Goal: Information Seeking & Learning: Understand process/instructions

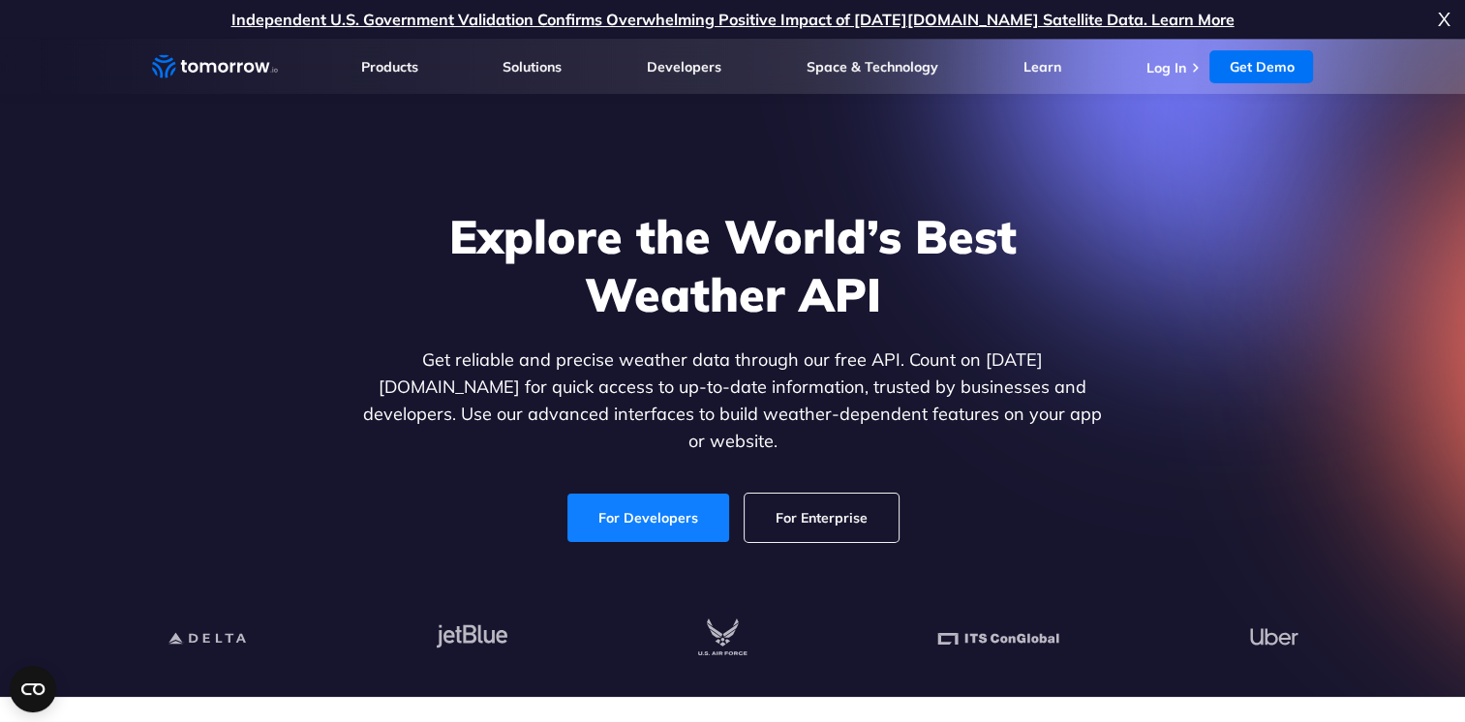
click at [636, 502] on link "For Developers" at bounding box center [649, 518] width 162 height 48
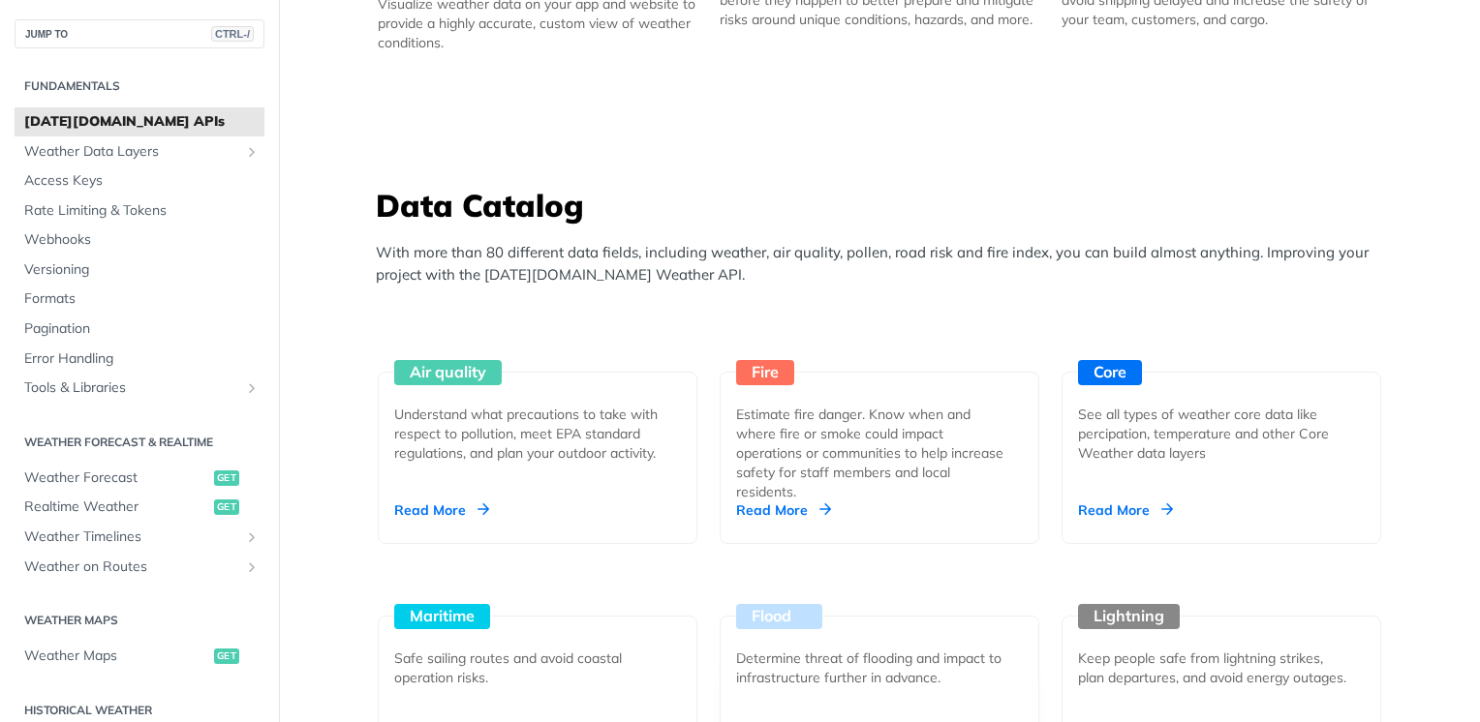
scroll to position [1937, 0]
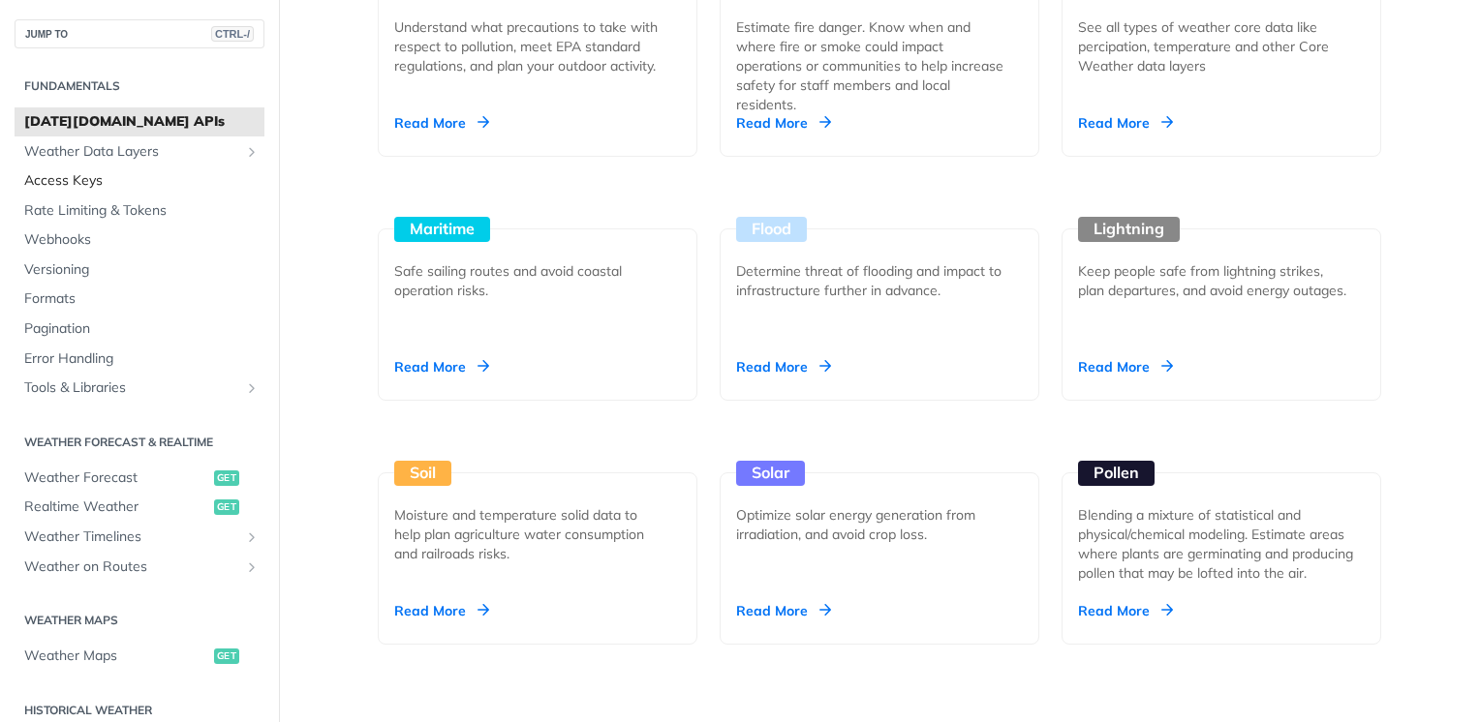
click at [65, 178] on span "Access Keys" at bounding box center [141, 180] width 235 height 19
